Goal: Task Accomplishment & Management: Use online tool/utility

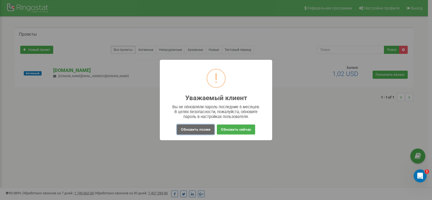
click at [199, 129] on button "Обновить позже" at bounding box center [196, 129] width 38 height 10
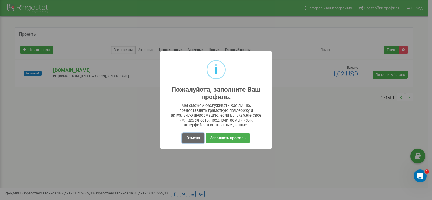
click at [187, 136] on button "Отмена" at bounding box center [192, 138] width 21 height 10
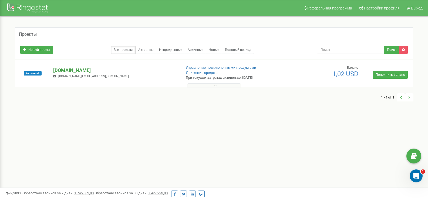
drag, startPoint x: 71, startPoint y: 69, endPoint x: 80, endPoint y: 70, distance: 9.7
click at [71, 69] on p "[DOMAIN_NAME]" at bounding box center [115, 70] width 124 height 7
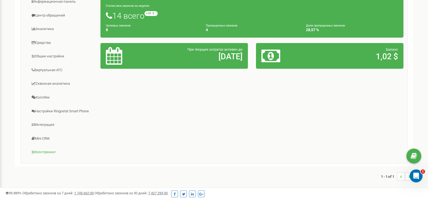
scroll to position [16, 0]
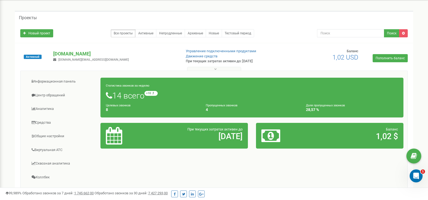
click at [215, 69] on icon at bounding box center [215, 69] width 2 height 4
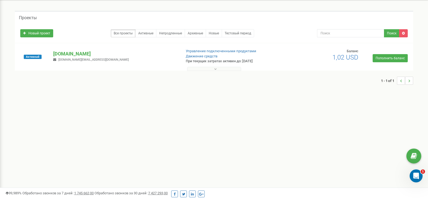
click at [217, 68] on button at bounding box center [214, 69] width 54 height 4
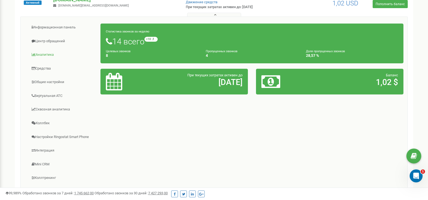
scroll to position [43, 0]
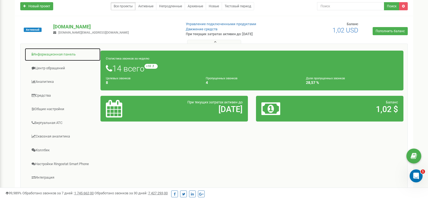
click at [49, 56] on link "Информационная панель" at bounding box center [63, 54] width 76 height 13
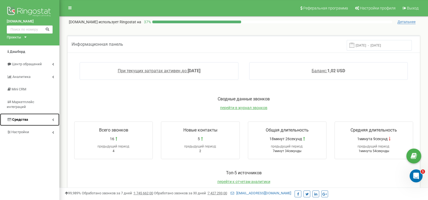
click at [15, 117] on span "Средства" at bounding box center [20, 119] width 16 height 4
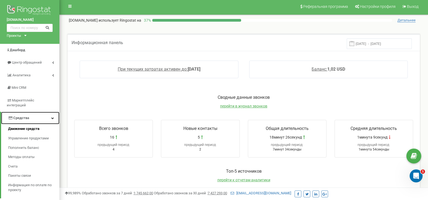
scroll to position [27, 0]
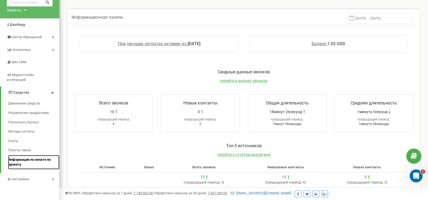
click at [31, 157] on span "Информация по оплате по проекту" at bounding box center [32, 162] width 49 height 10
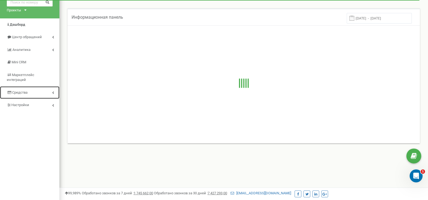
click at [13, 90] on span "Средства" at bounding box center [19, 92] width 15 height 4
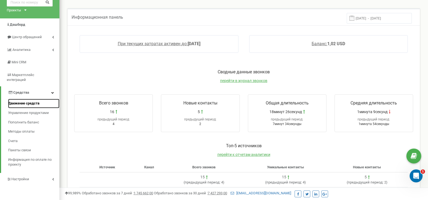
click at [13, 101] on span "Движение средств" at bounding box center [23, 103] width 31 height 5
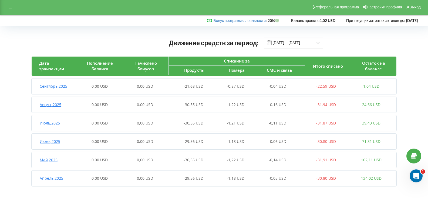
scroll to position [1, 0]
click at [270, 43] on span at bounding box center [269, 42] width 5 height 5
click at [318, 43] on input "[DATE] - [DATE]" at bounding box center [293, 42] width 59 height 11
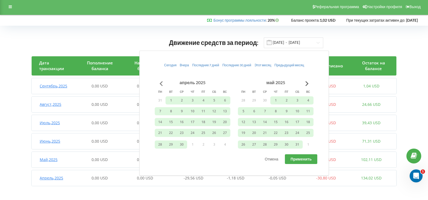
click at [161, 82] on button "Go to previous month" at bounding box center [161, 83] width 11 height 11
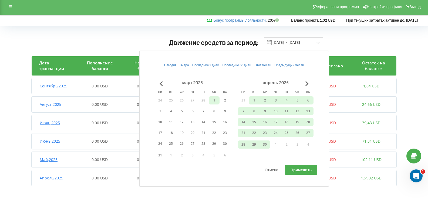
click at [213, 101] on button "1" at bounding box center [214, 100] width 11 height 8
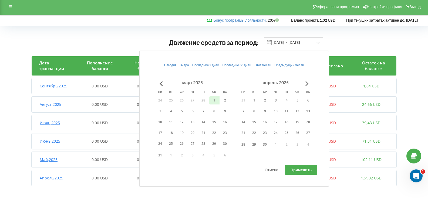
click at [309, 82] on button "Go to next month" at bounding box center [307, 83] width 11 height 11
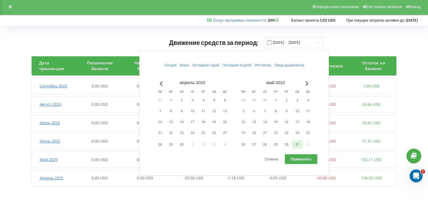
click at [296, 144] on button "31" at bounding box center [297, 144] width 11 height 8
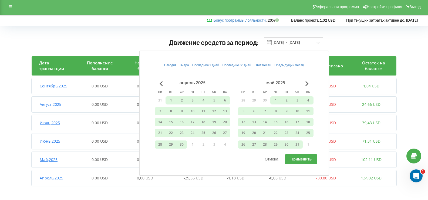
click at [299, 159] on span "Применить" at bounding box center [301, 158] width 21 height 5
type input "[DATE] - [DATE]"
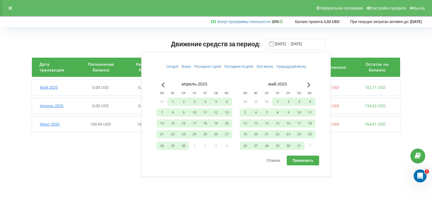
click at [94, 138] on div "Движение средств за период: [DATE] - [DATE] Дата транзакции Пополнение баланса …" at bounding box center [216, 87] width 421 height 108
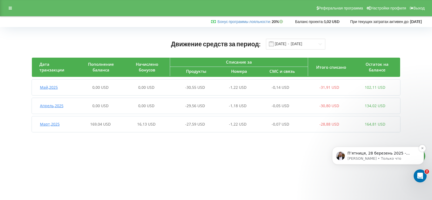
click at [366, 151] on p "П’ятниця, 28 березень 2025 - 169,04 USD (Не авосписание) Субота, 22 лютий 2025 …" at bounding box center [383, 152] width 70 height 5
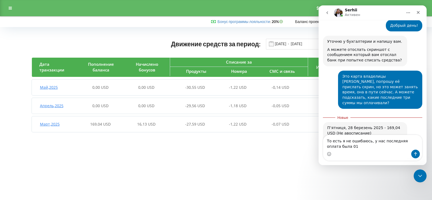
scroll to position [346, 0]
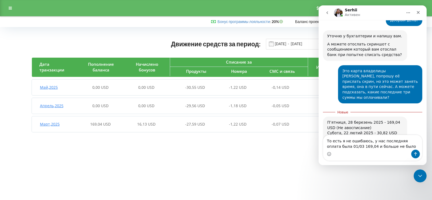
type textarea "То есть я не ошибаюсь, у нас последняя оплата была 01/03 169,04 и больше не был…"
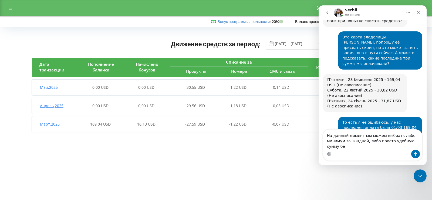
scroll to position [385, 0]
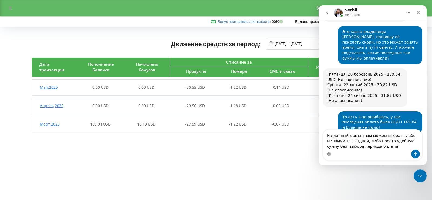
type textarea "На данный момент мы можем выбрать либо минимум за 180дней, либо просто удобную …"
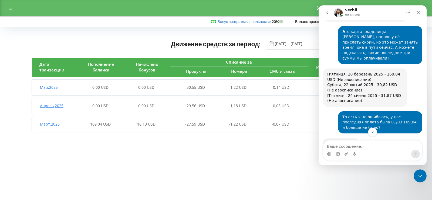
click at [12, 81] on div "Движение средств за период: [DATE] - [DATE] Дата транзакции Пополнение баланса …" at bounding box center [216, 87] width 421 height 108
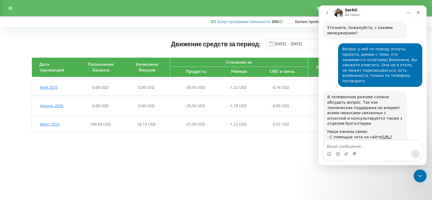
scroll to position [940, 0]
